Goal: Transaction & Acquisition: Download file/media

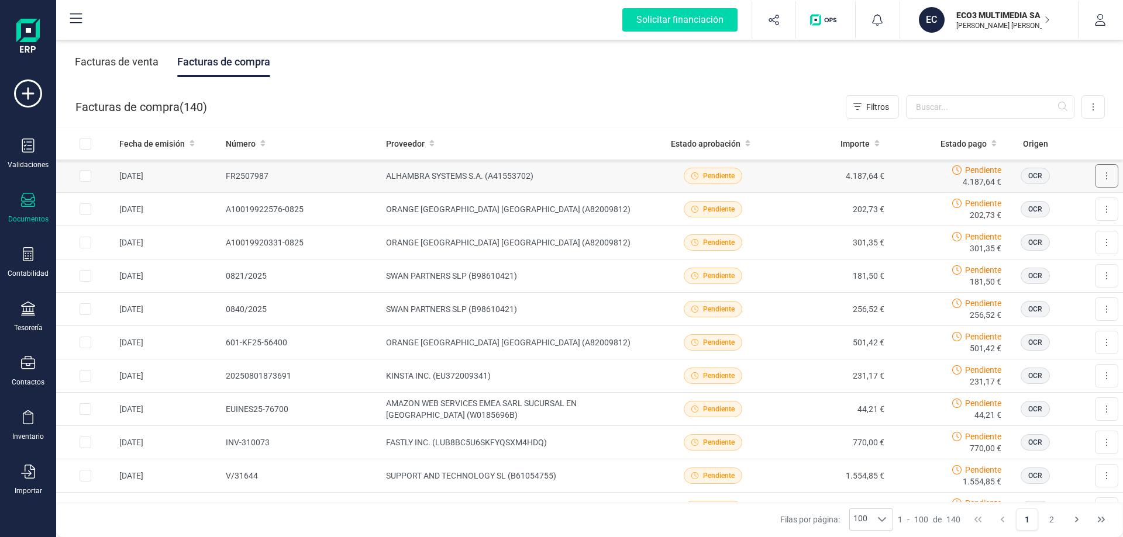
click at [1100, 178] on button at bounding box center [1106, 175] width 23 height 23
click at [1057, 203] on span "Descargar documento" at bounding box center [1067, 205] width 81 height 12
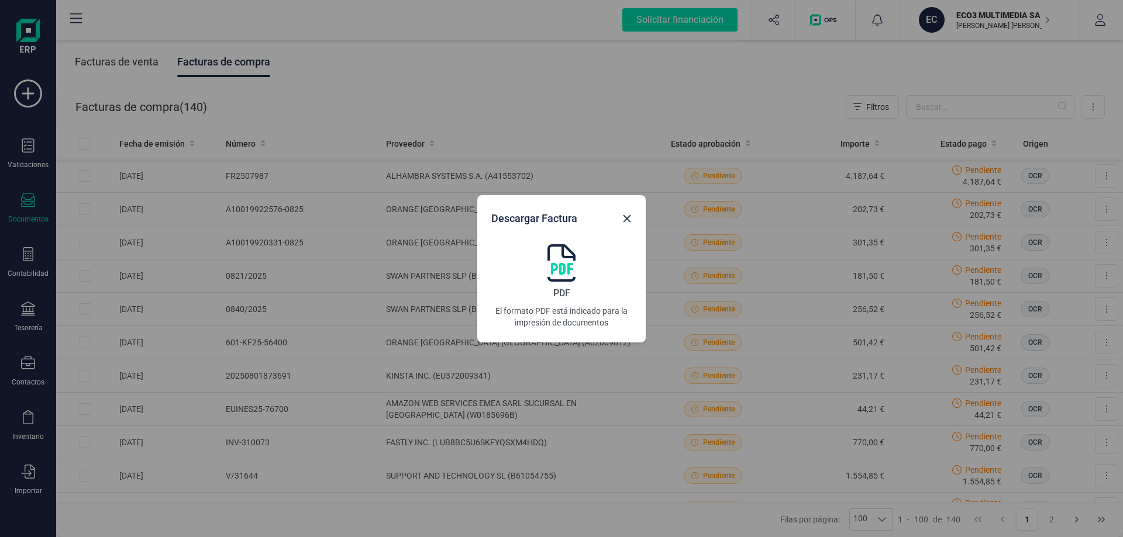
click at [548, 275] on img at bounding box center [561, 262] width 28 height 37
click at [626, 220] on icon "button" at bounding box center [627, 219] width 8 height 8
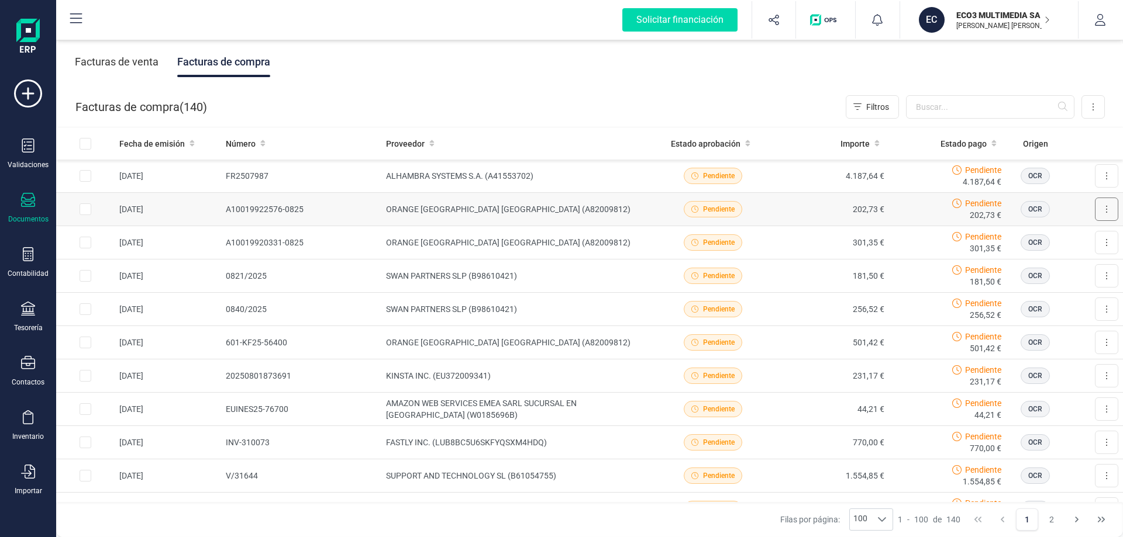
click at [1105, 211] on icon at bounding box center [1106, 209] width 2 height 9
click at [1044, 237] on span "Descargar documento" at bounding box center [1067, 238] width 81 height 12
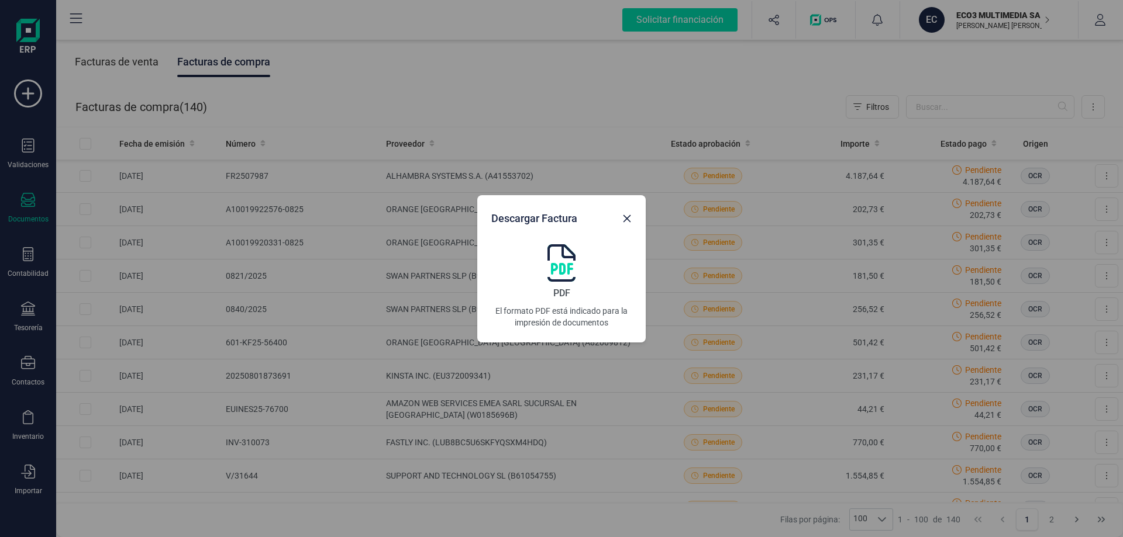
click at [630, 220] on icon "button" at bounding box center [626, 218] width 9 height 9
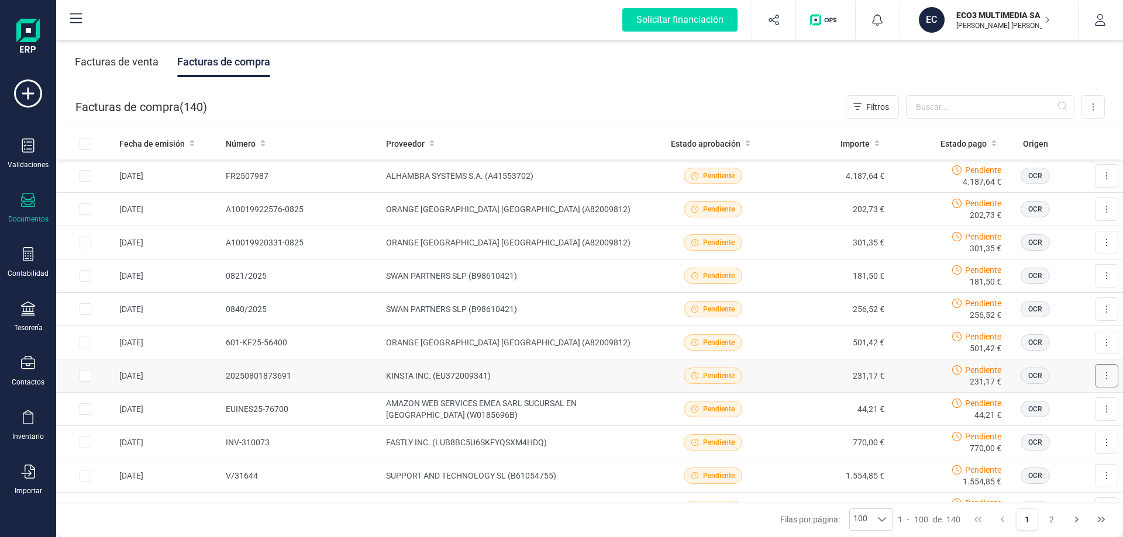
click at [1095, 374] on button at bounding box center [1106, 375] width 23 height 23
click at [1045, 403] on span "Descargar documento" at bounding box center [1067, 405] width 81 height 12
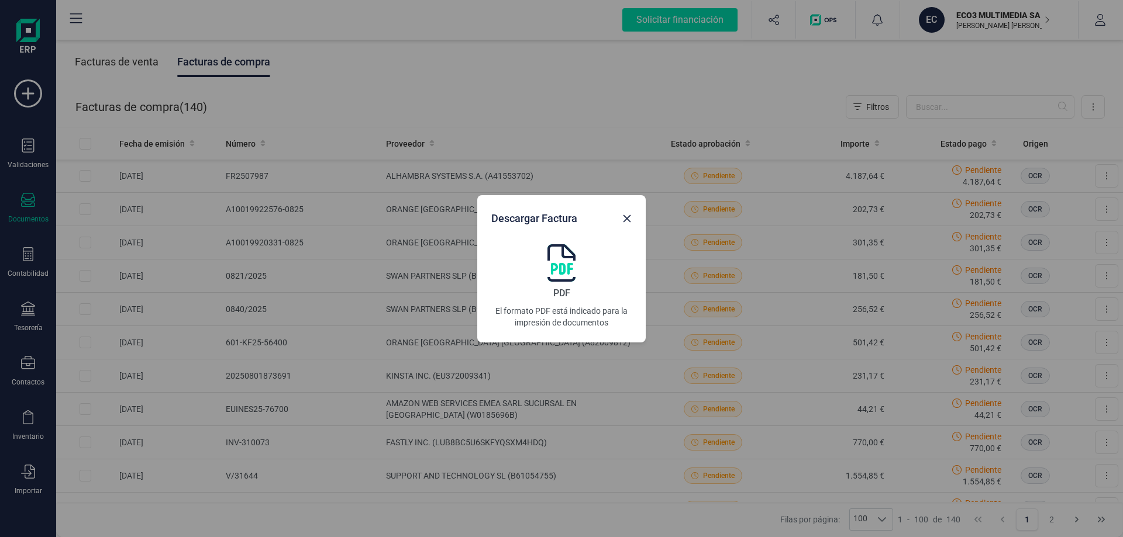
click at [564, 268] on img at bounding box center [561, 262] width 28 height 37
click at [625, 225] on button "button" at bounding box center [626, 218] width 19 height 19
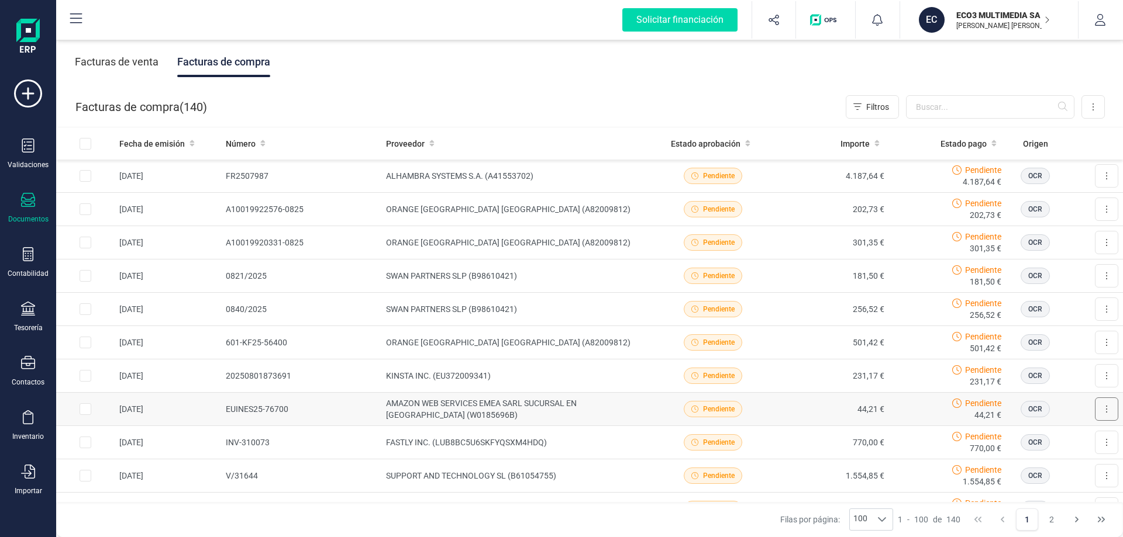
click at [1105, 408] on icon at bounding box center [1106, 409] width 2 height 9
click at [443, 413] on td "AMAZON WEB SERVICES EMEA SARL SUCURSAL EN [GEOGRAPHIC_DATA] (W0185696B)" at bounding box center [517, 409] width 273 height 33
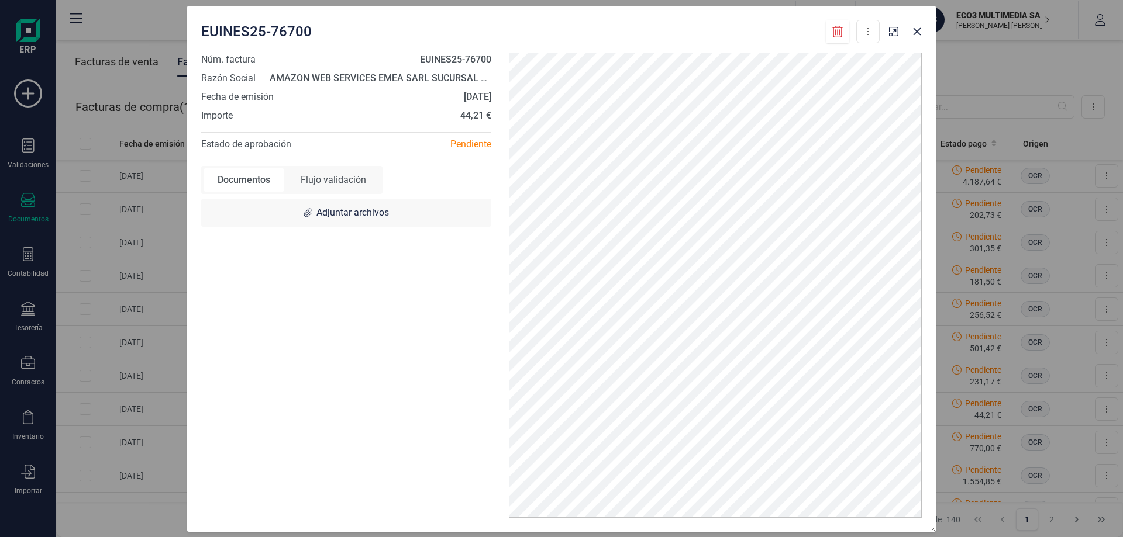
click at [738, 40] on div "EUINES25-76700 Descargar documento" at bounding box center [540, 31] width 678 height 23
click at [918, 29] on icon "button" at bounding box center [916, 31] width 9 height 9
